Goal: Task Accomplishment & Management: Manage account settings

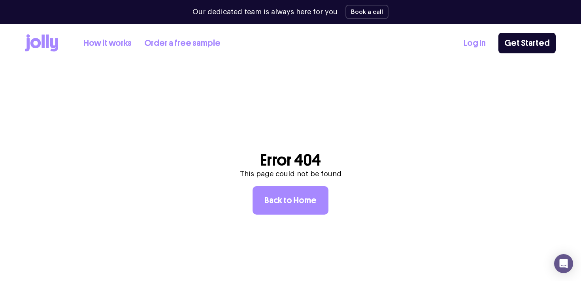
click at [472, 43] on link "Log In" at bounding box center [474, 43] width 22 height 13
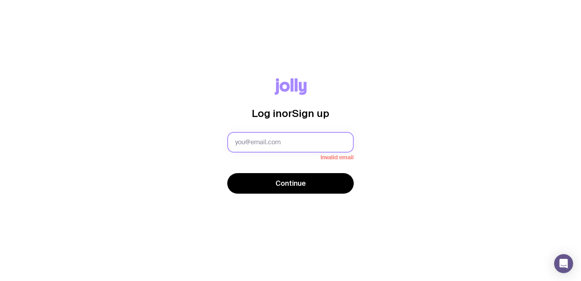
click at [298, 147] on input "text" at bounding box center [290, 142] width 126 height 21
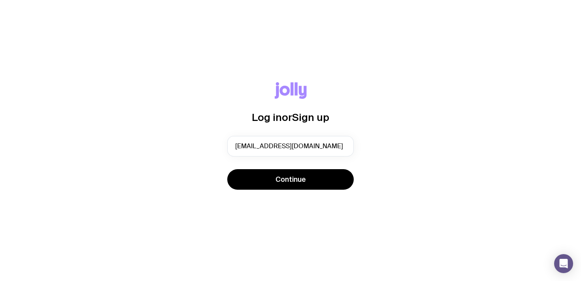
type input "receipts@youngausint.org.au"
click at [295, 228] on div "Log in or Sign up receipts@youngausint.org.au Continue" at bounding box center [290, 140] width 581 height 281
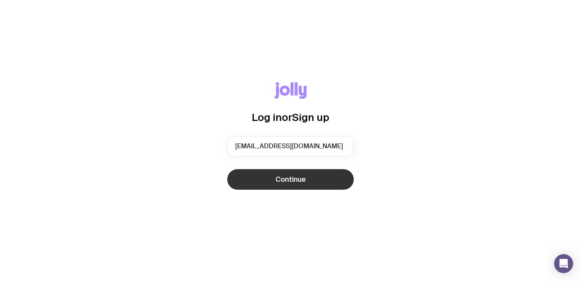
click at [297, 180] on span "Continue" at bounding box center [290, 179] width 30 height 9
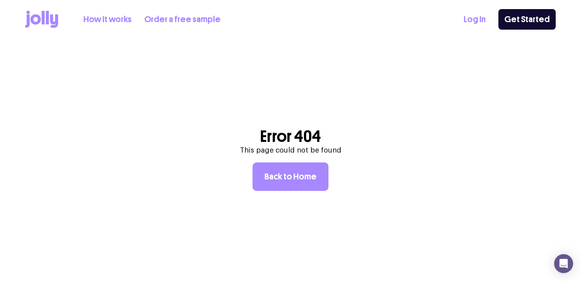
click at [473, 16] on link "Log In" at bounding box center [474, 19] width 22 height 13
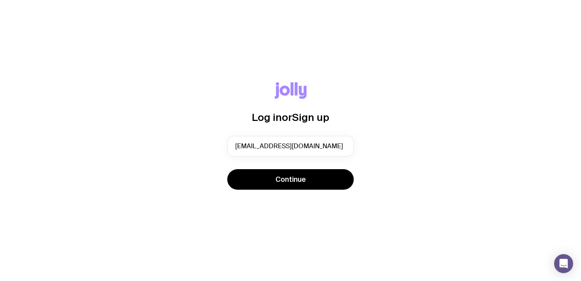
type input "receipts@youngausint.org.au"
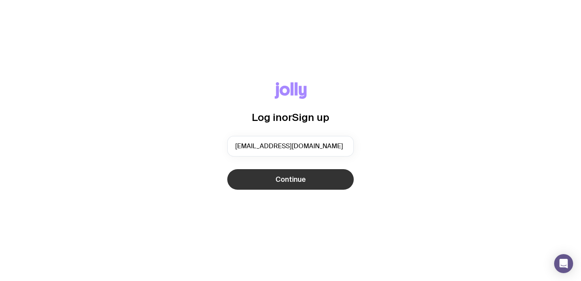
click at [290, 179] on span "Continue" at bounding box center [290, 179] width 30 height 9
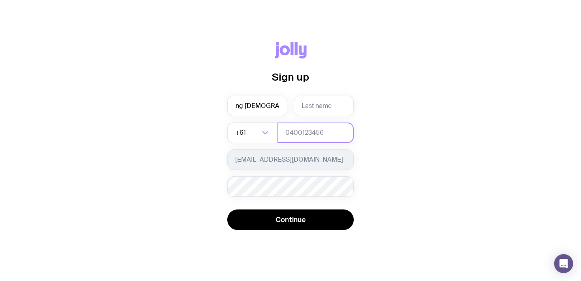
scroll to position [0, 14]
type input "Young Australians in"
click at [306, 103] on input "text" at bounding box center [323, 106] width 60 height 21
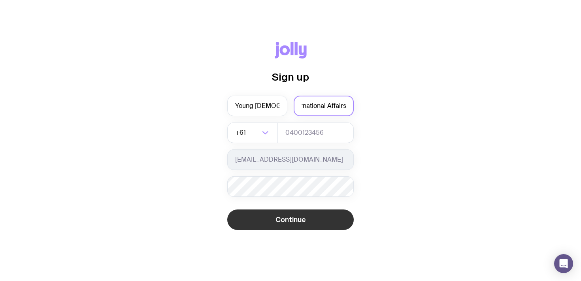
type input "International Affairs"
click at [297, 223] on span "Continue" at bounding box center [290, 219] width 30 height 9
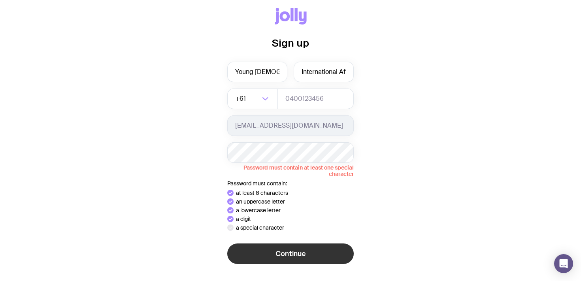
click at [258, 248] on button "Continue" at bounding box center [290, 253] width 126 height 21
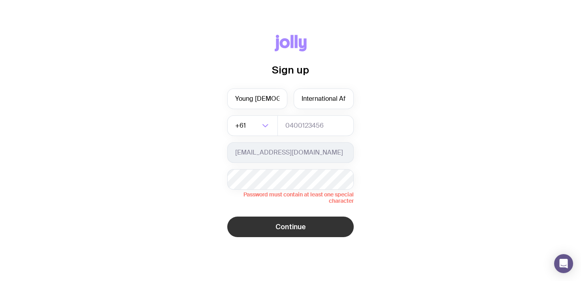
click at [277, 219] on button "Continue" at bounding box center [290, 226] width 126 height 21
click at [277, 226] on span "Continue" at bounding box center [290, 226] width 30 height 9
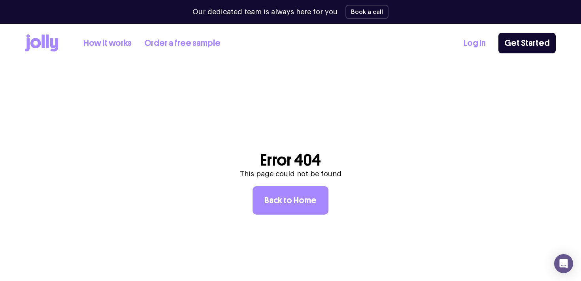
click at [479, 43] on link "Log In" at bounding box center [474, 43] width 22 height 13
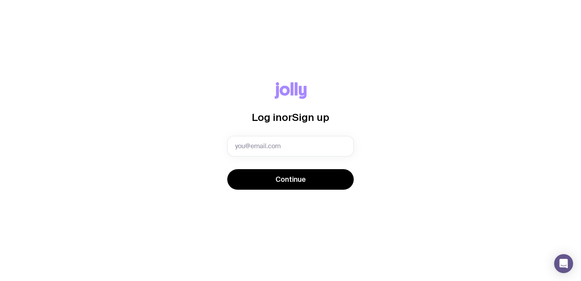
click at [225, 139] on div "Log in or Sign up Invalid email Continue" at bounding box center [290, 140] width 543 height 117
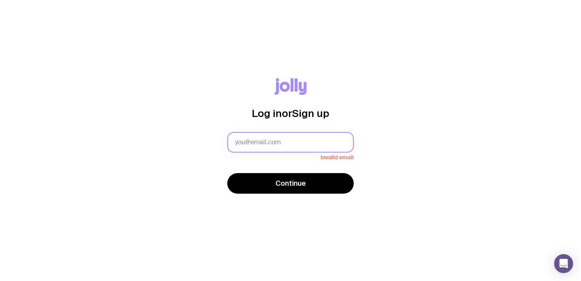
click at [259, 142] on input "text" at bounding box center [290, 142] width 126 height 21
type input "[EMAIL_ADDRESS][DOMAIN_NAME]"
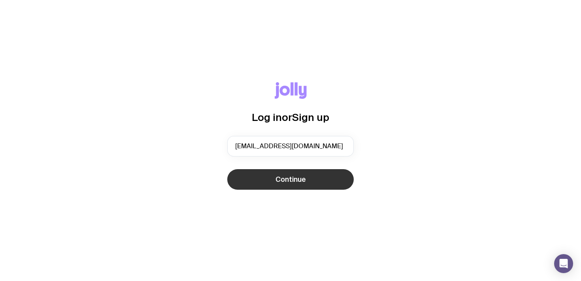
click at [281, 177] on span "Continue" at bounding box center [290, 179] width 30 height 9
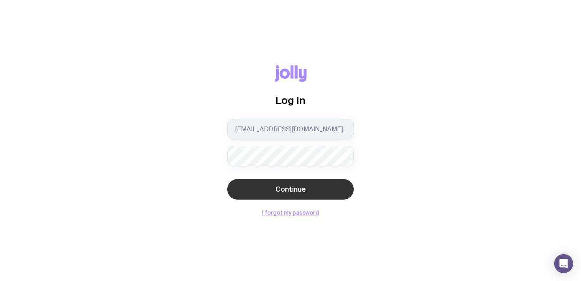
click at [288, 185] on span "Continue" at bounding box center [290, 188] width 30 height 9
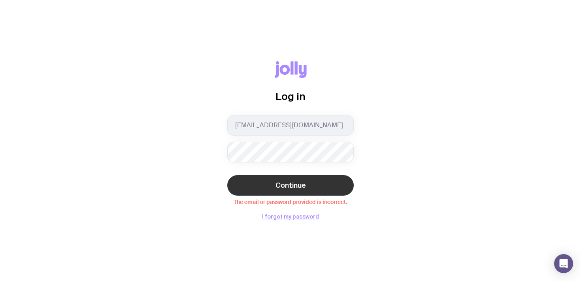
click at [270, 181] on button "Continue" at bounding box center [290, 185] width 126 height 21
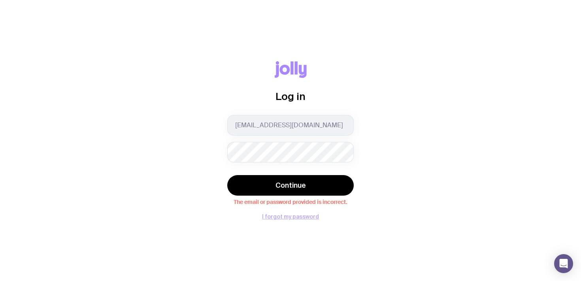
click at [287, 218] on button "I forgot my password" at bounding box center [290, 216] width 57 height 6
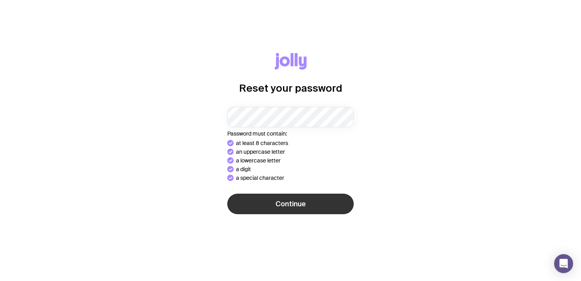
click at [270, 207] on button "Continue" at bounding box center [290, 204] width 126 height 21
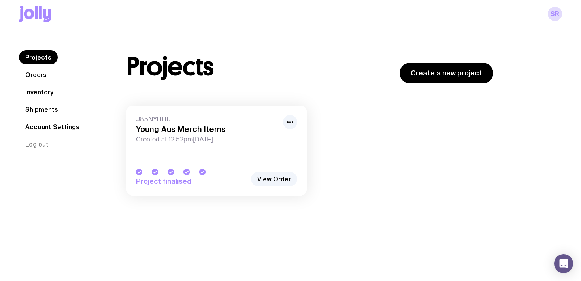
click at [33, 77] on link "Orders" at bounding box center [36, 75] width 34 height 14
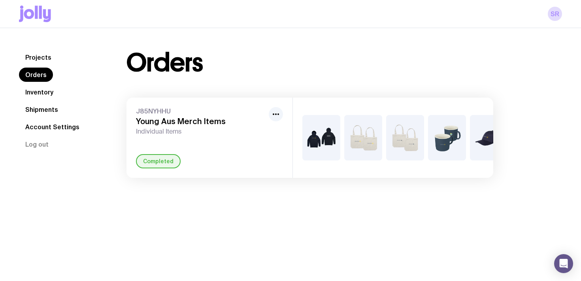
click at [35, 91] on link "Inventory" at bounding box center [39, 92] width 41 height 14
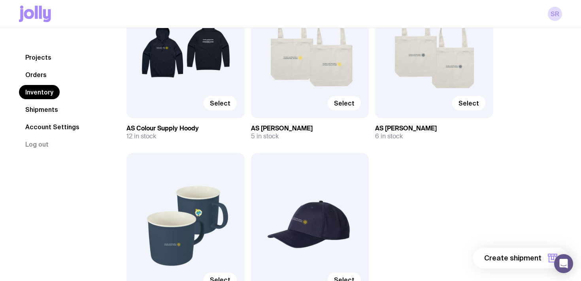
scroll to position [145, 0]
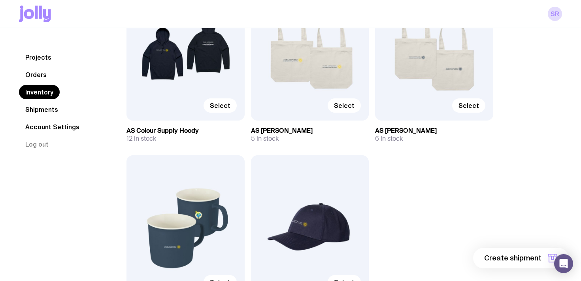
click at [29, 109] on link "Shipments" at bounding box center [41, 109] width 45 height 14
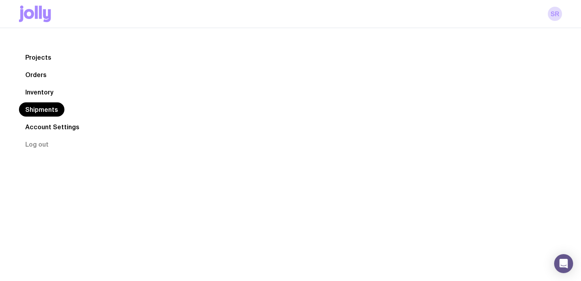
click at [29, 109] on link "Shipments" at bounding box center [41, 109] width 45 height 14
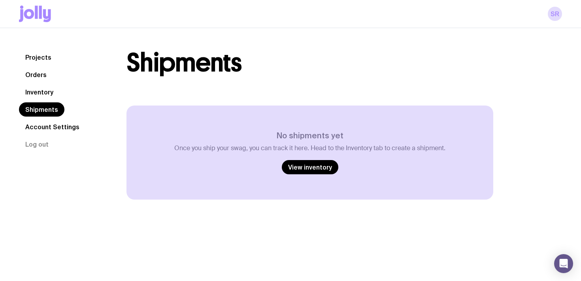
click at [34, 75] on link "Orders" at bounding box center [36, 75] width 34 height 14
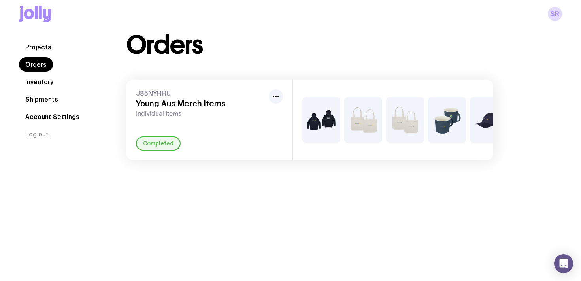
scroll to position [28, 0]
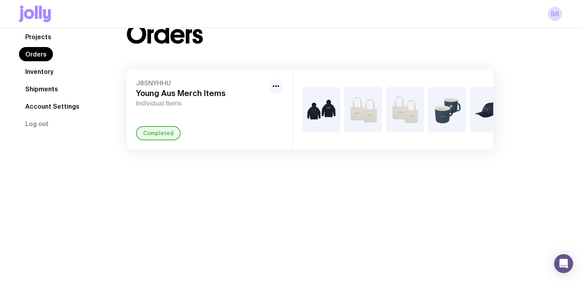
click at [272, 86] on icon "button" at bounding box center [275, 85] width 9 height 9
click at [293, 122] on div "+2" at bounding box center [393, 110] width 200 height 80
click at [327, 83] on div "+2" at bounding box center [393, 110] width 200 height 80
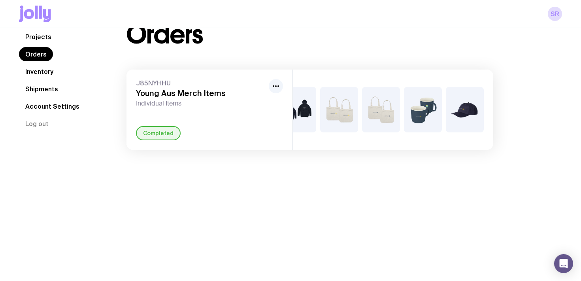
click at [41, 38] on link "Projects" at bounding box center [38, 37] width 39 height 14
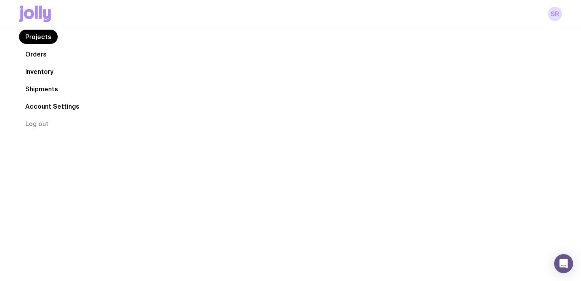
click at [41, 38] on link "Projects" at bounding box center [38, 37] width 39 height 14
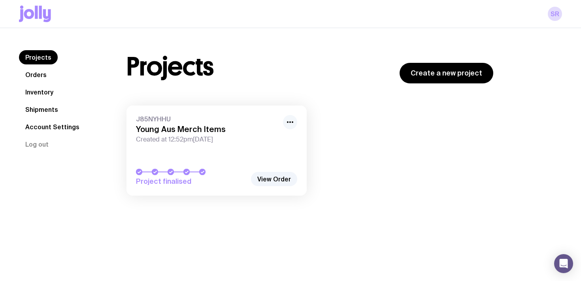
click at [289, 120] on icon "button" at bounding box center [289, 121] width 9 height 9
click at [266, 180] on link "View Order" at bounding box center [274, 179] width 46 height 14
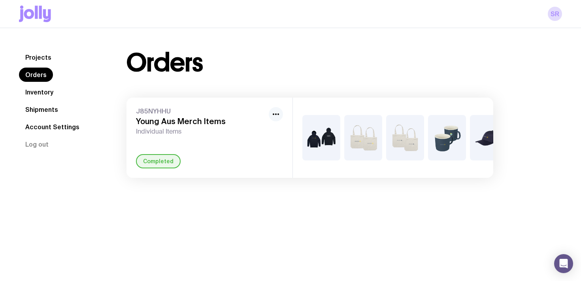
click at [274, 114] on icon "button" at bounding box center [275, 113] width 9 height 9
click at [274, 159] on div "Completed" at bounding box center [209, 161] width 147 height 14
click at [549, 13] on link "SR" at bounding box center [554, 14] width 14 height 14
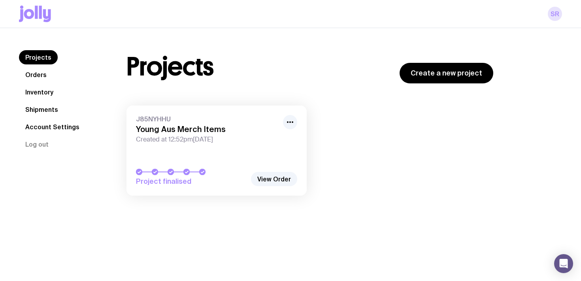
click at [556, 15] on link "SR" at bounding box center [554, 14] width 14 height 14
click at [558, 15] on link "SR" at bounding box center [554, 14] width 14 height 14
click at [32, 92] on link "Inventory" at bounding box center [39, 92] width 41 height 14
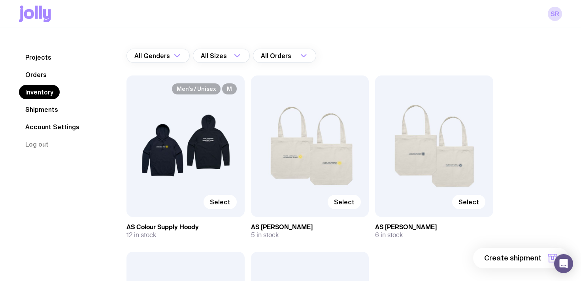
scroll to position [50, 0]
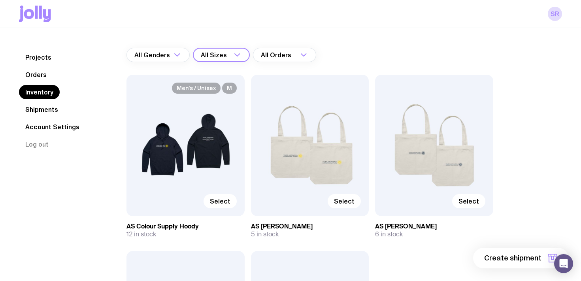
click at [222, 55] on div "All Sizes" at bounding box center [212, 55] width 39 height 14
click at [124, 170] on div "Inventory All Genders Loading... All Sizes Loading... All Sizes X-Small Small M…" at bounding box center [309, 223] width 404 height 446
click at [149, 221] on div "Men’s / Unisex M Select AS Colour Supply Hoody 12 in stock" at bounding box center [185, 156] width 118 height 163
click at [147, 229] on h3 "AS Colour Supply Hoody" at bounding box center [185, 226] width 118 height 8
click at [216, 201] on span "Select" at bounding box center [220, 201] width 21 height 8
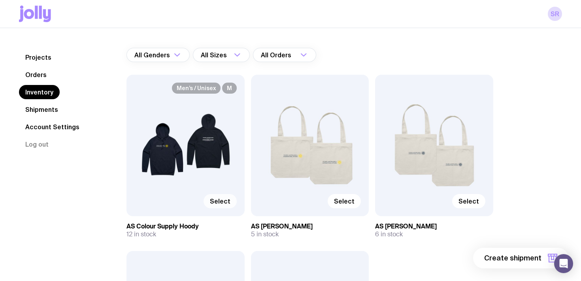
click at [0, 0] on input "Select" at bounding box center [0, 0] width 0 height 0
click at [527, 259] on span "1 item" at bounding box center [531, 257] width 20 height 9
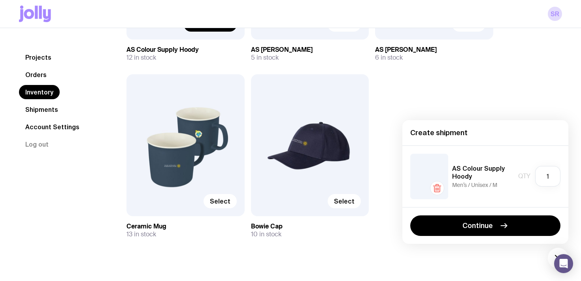
scroll to position [237, 0]
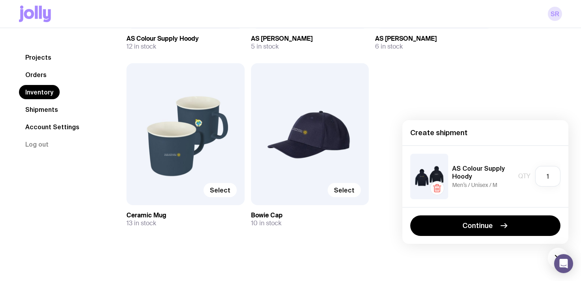
click at [552, 15] on link "SR" at bounding box center [554, 14] width 14 height 14
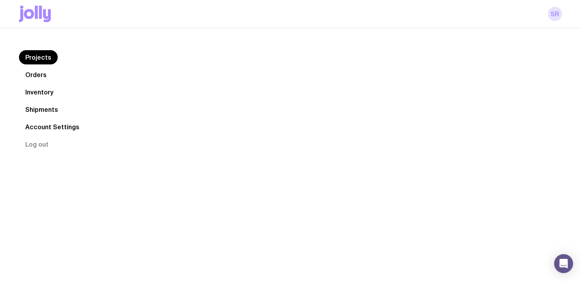
click at [552, 15] on link "SR" at bounding box center [554, 14] width 14 height 14
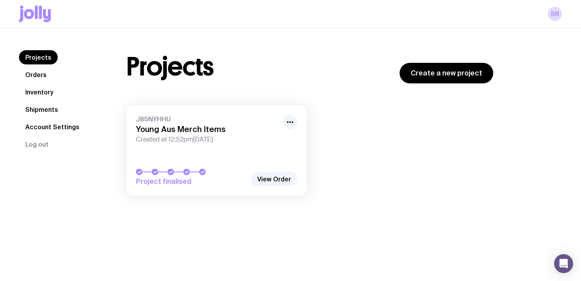
scroll to position [28, 0]
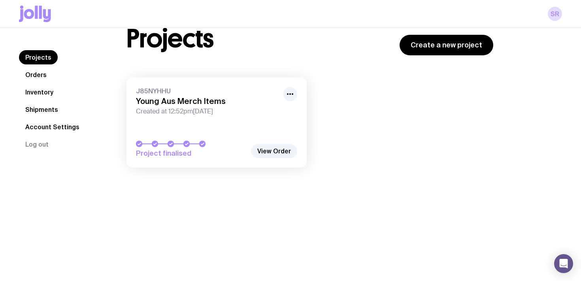
click at [31, 74] on link "Orders" at bounding box center [36, 75] width 34 height 14
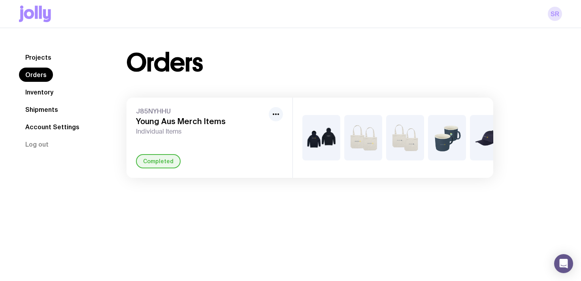
click at [554, 18] on link "SR" at bounding box center [554, 14] width 14 height 14
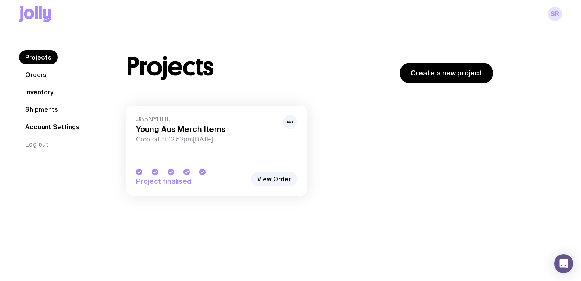
click at [559, 18] on link "SR" at bounding box center [554, 14] width 14 height 14
click at [554, 15] on link "SR" at bounding box center [554, 14] width 14 height 14
click at [34, 77] on link "Orders" at bounding box center [36, 75] width 34 height 14
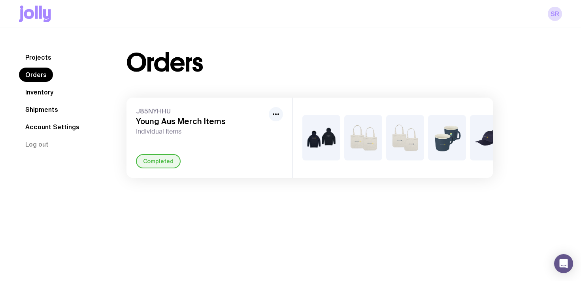
click at [184, 125] on h3 "Young Aus Merch Items" at bounding box center [201, 120] width 130 height 9
click at [152, 113] on span "J85NYHHU" at bounding box center [201, 111] width 130 height 8
click at [276, 113] on circle "button" at bounding box center [276, 114] width 2 height 2
click at [23, 92] on link "Inventory" at bounding box center [39, 92] width 41 height 14
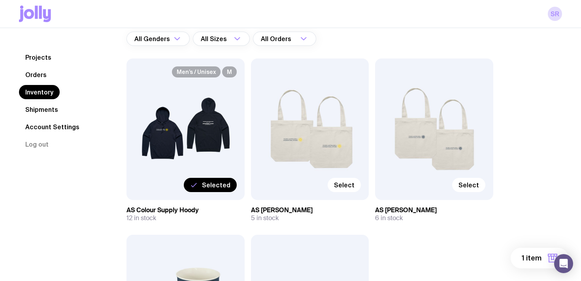
scroll to position [128, 0]
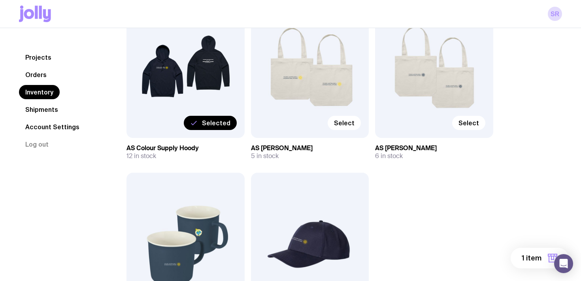
click at [534, 256] on span "1 item" at bounding box center [531, 257] width 20 height 9
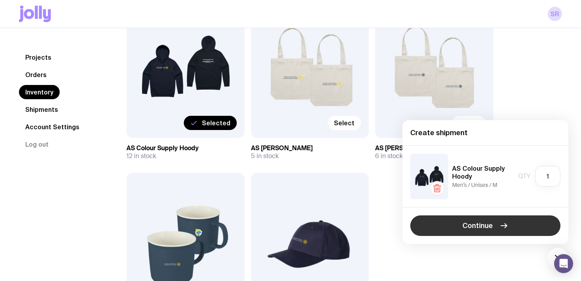
click at [470, 225] on span "Continue" at bounding box center [477, 225] width 30 height 9
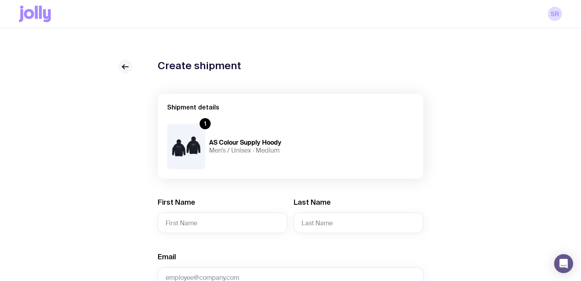
click at [126, 65] on icon at bounding box center [124, 66] width 9 height 9
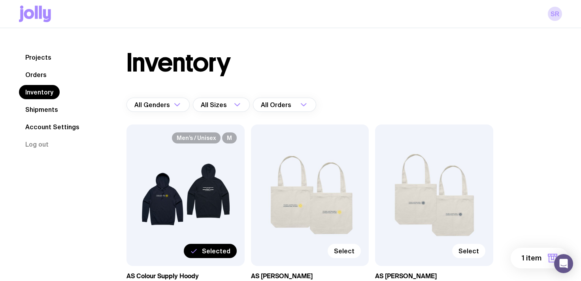
click at [32, 114] on link "Shipments" at bounding box center [41, 109] width 45 height 14
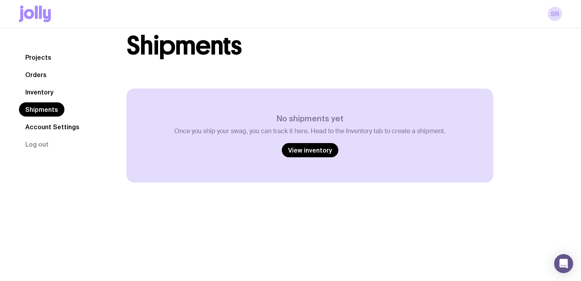
scroll to position [22, 0]
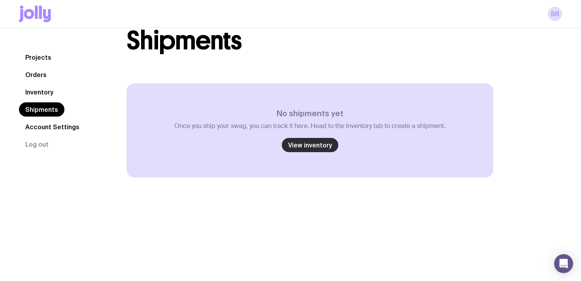
click at [301, 144] on link "View inventory" at bounding box center [310, 145] width 56 height 14
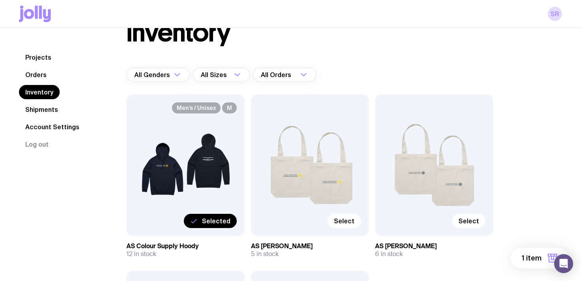
scroll to position [31, 0]
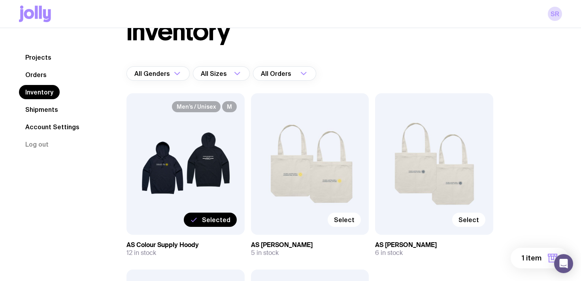
click at [36, 129] on link "Account Settings" at bounding box center [52, 127] width 67 height 14
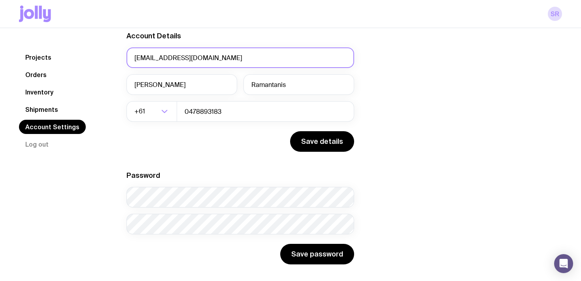
scroll to position [72, 0]
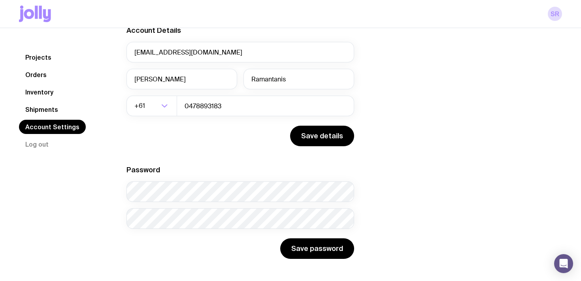
click at [36, 67] on nav "Projects Orders Inventory Shipments Account Settings Log out" at bounding box center [63, 100] width 88 height 101
click at [36, 73] on link "Orders" at bounding box center [36, 75] width 34 height 14
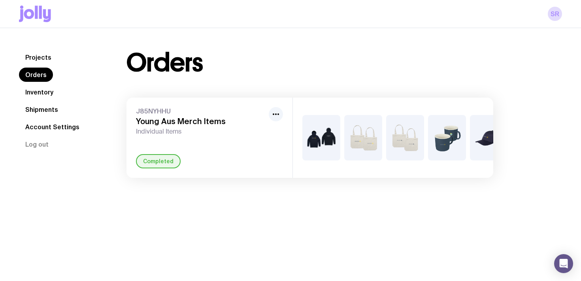
click at [36, 58] on link "Projects" at bounding box center [38, 57] width 39 height 14
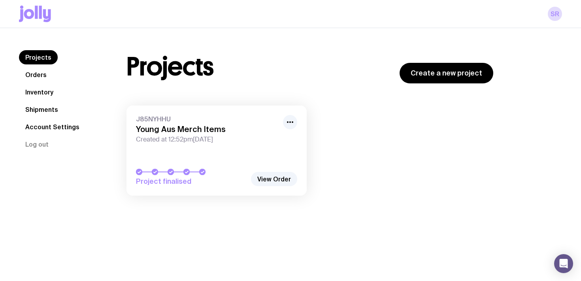
click at [41, 90] on link "Inventory" at bounding box center [39, 92] width 41 height 14
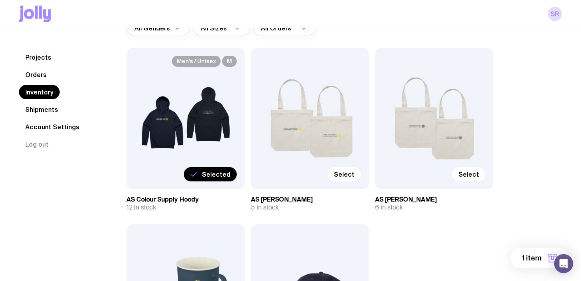
scroll to position [76, 0]
